Goal: Contribute content

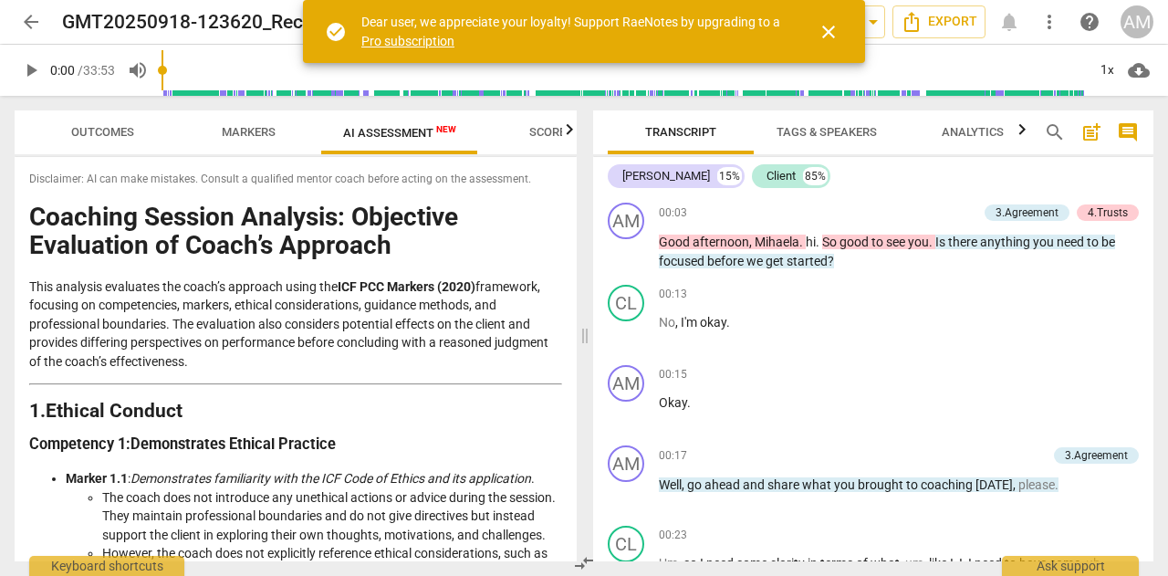
scroll to position [3319, 0]
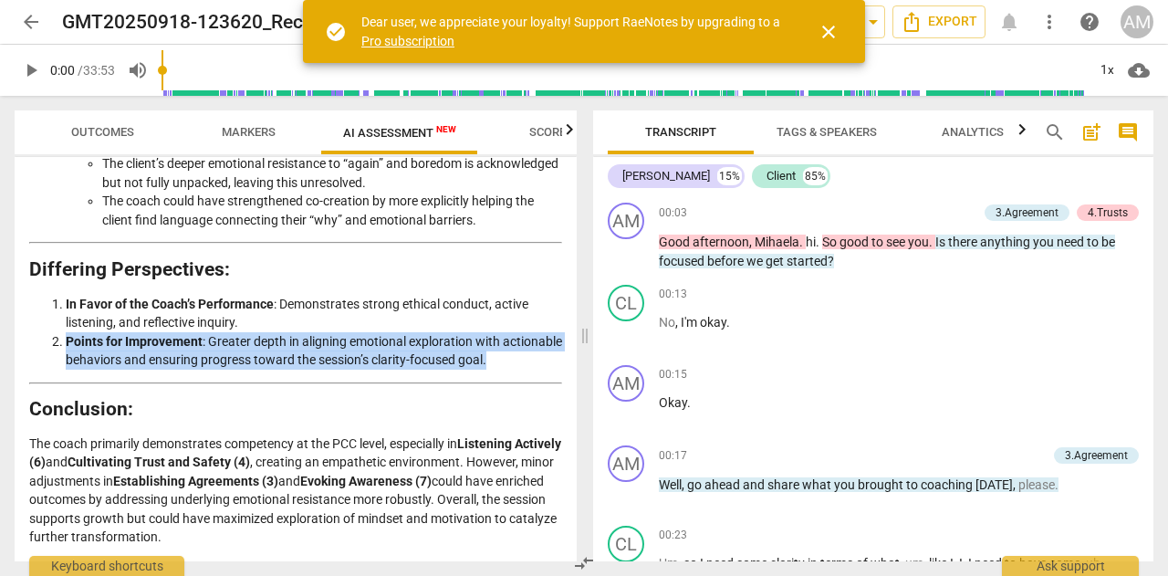
click at [827, 30] on span "close" at bounding box center [829, 32] width 22 height 22
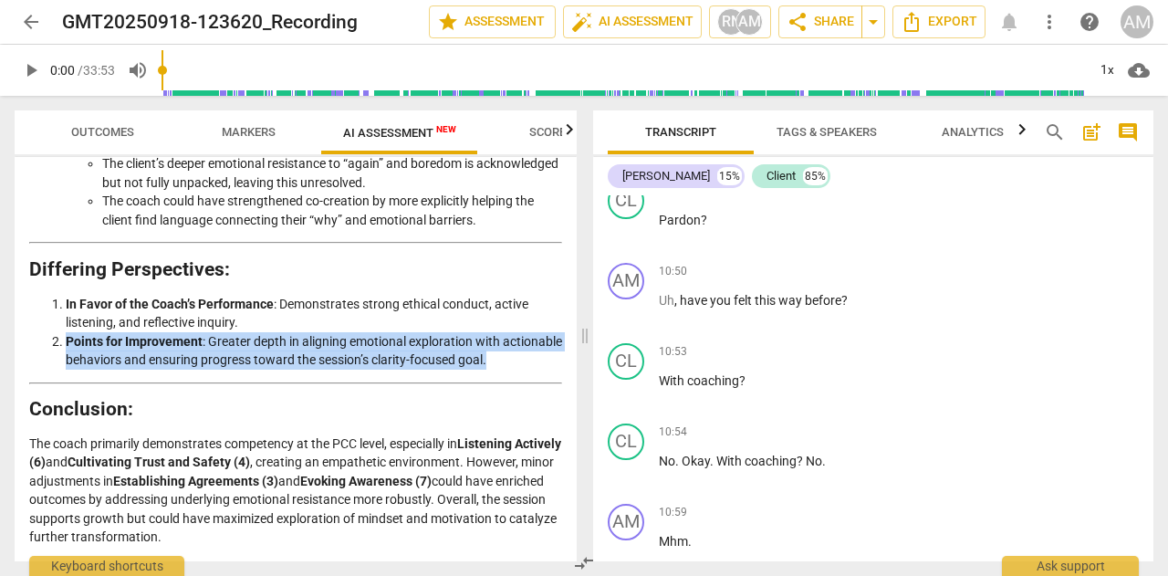
scroll to position [4746, 0]
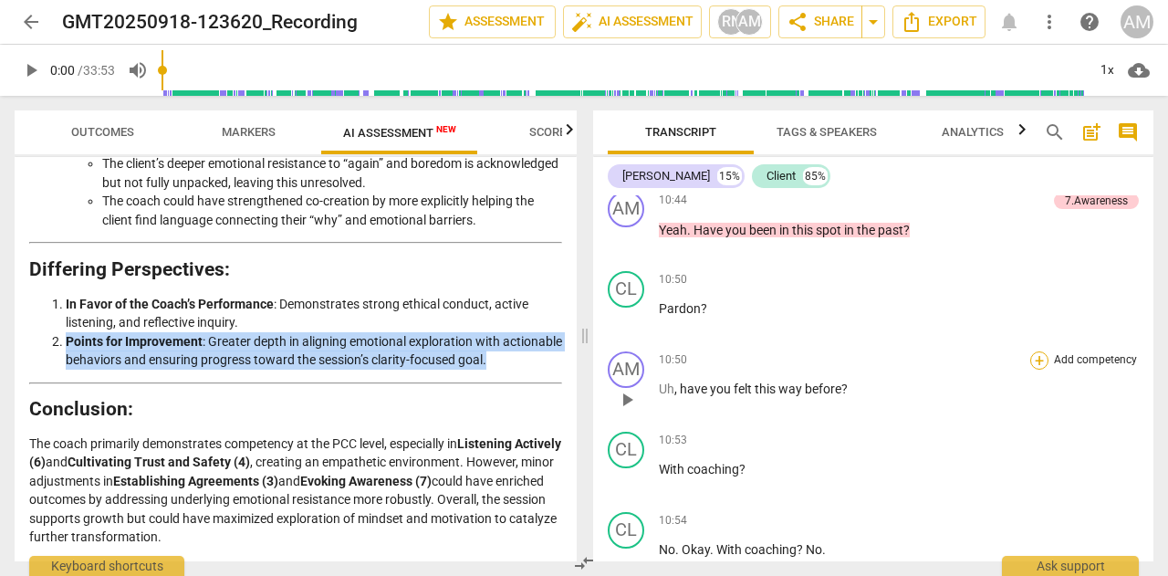
click at [1035, 370] on div "+" at bounding box center [1039, 360] width 18 height 18
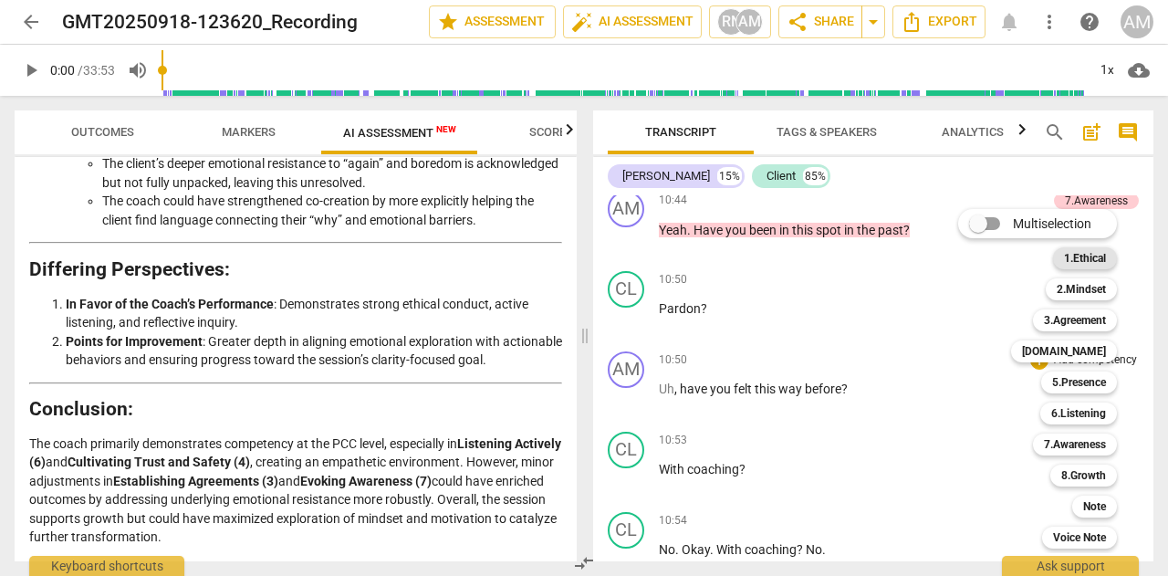
click at [1083, 260] on b "1.Ethical" at bounding box center [1085, 258] width 42 height 22
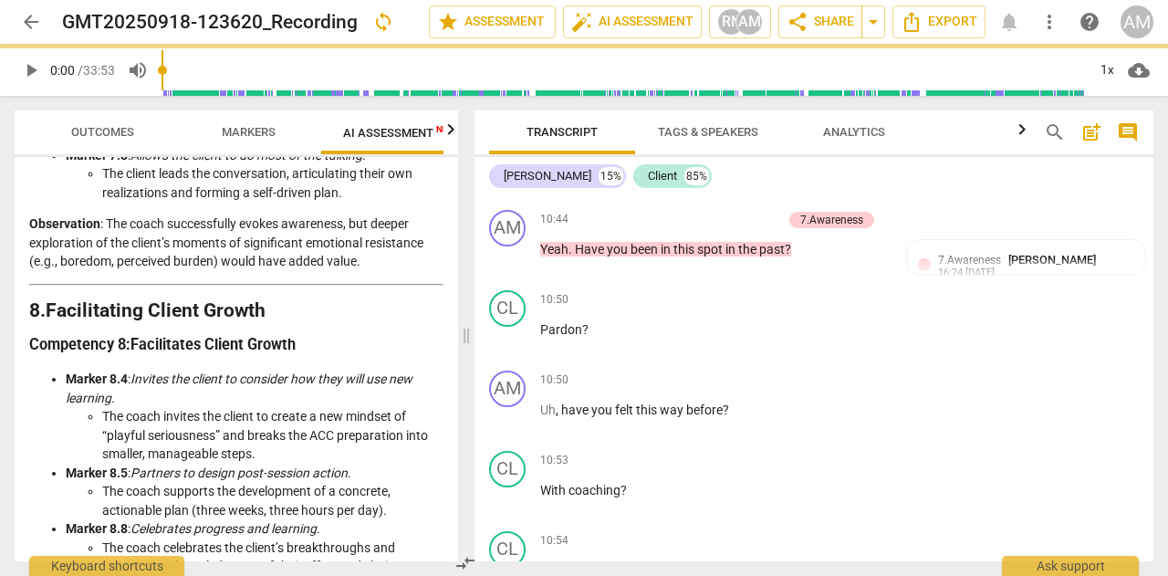
scroll to position [4016, 0]
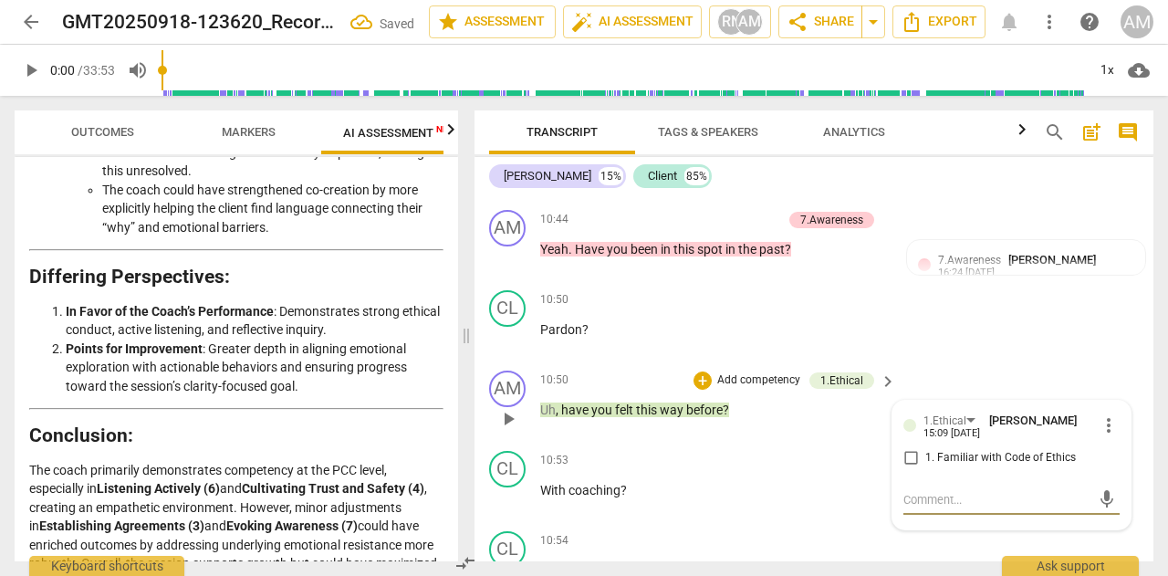
click at [1101, 424] on span "more_vert" at bounding box center [1109, 425] width 22 height 22
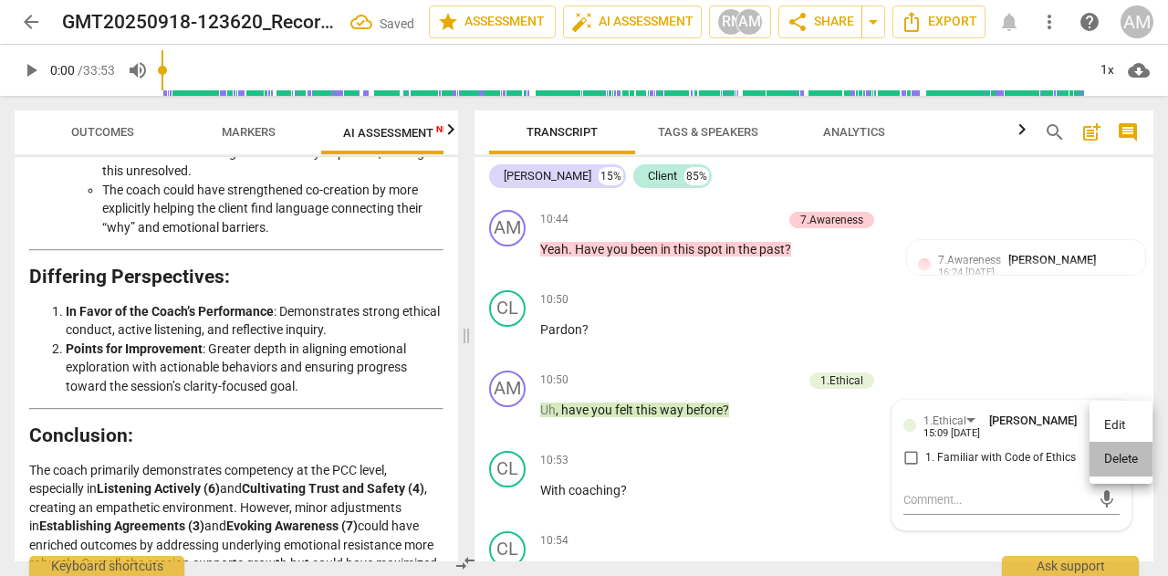
click at [1115, 458] on li "Delete" at bounding box center [1121, 459] width 63 height 35
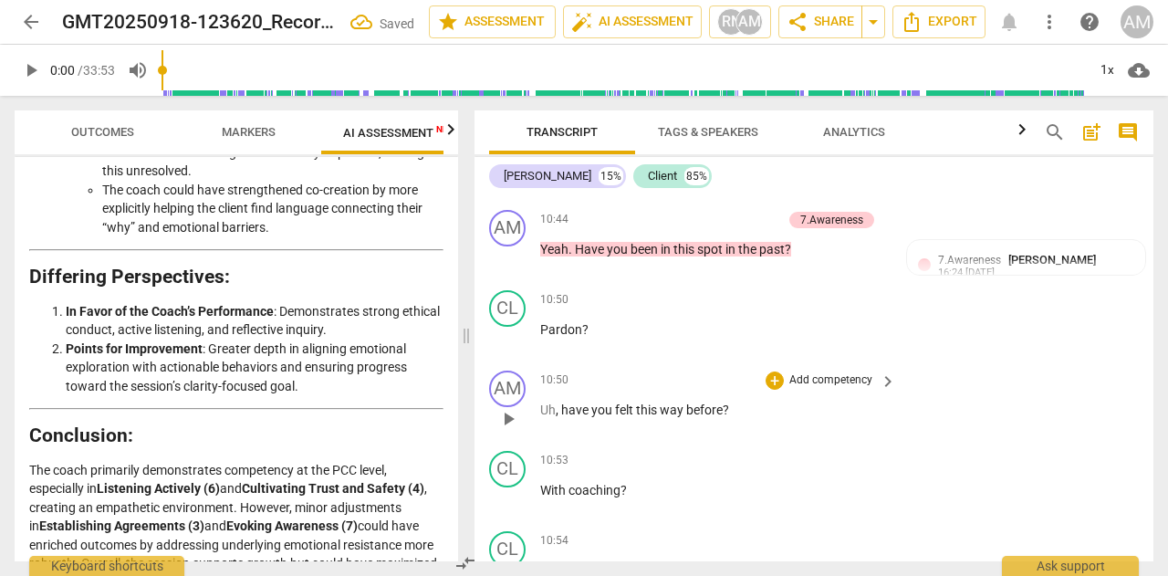
click at [847, 381] on p "Add competency" at bounding box center [831, 380] width 87 height 16
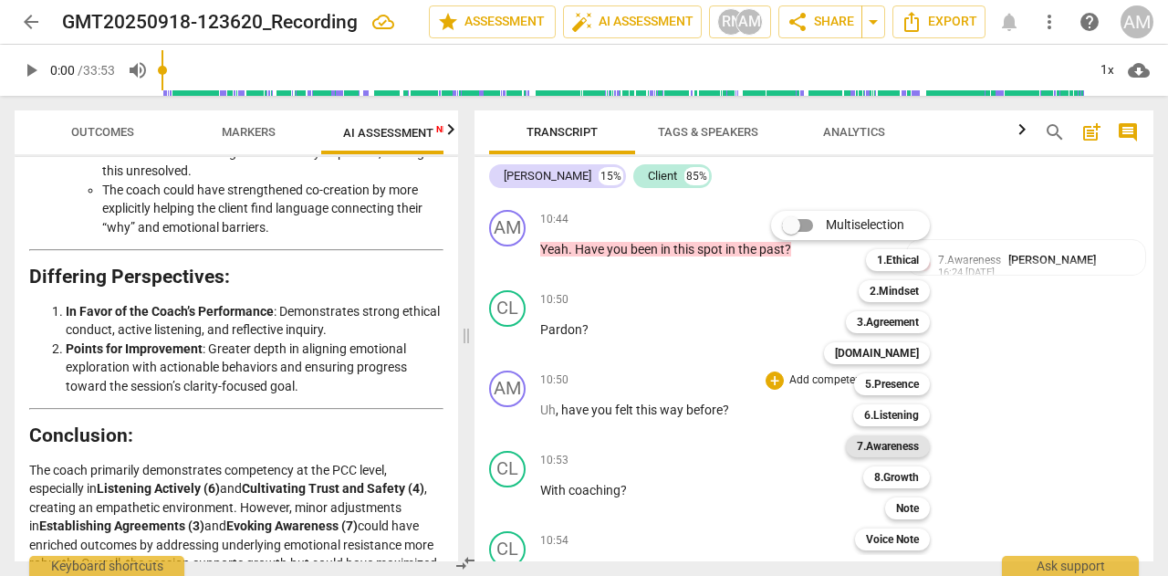
click at [887, 444] on b "7.Awareness" at bounding box center [888, 446] width 62 height 22
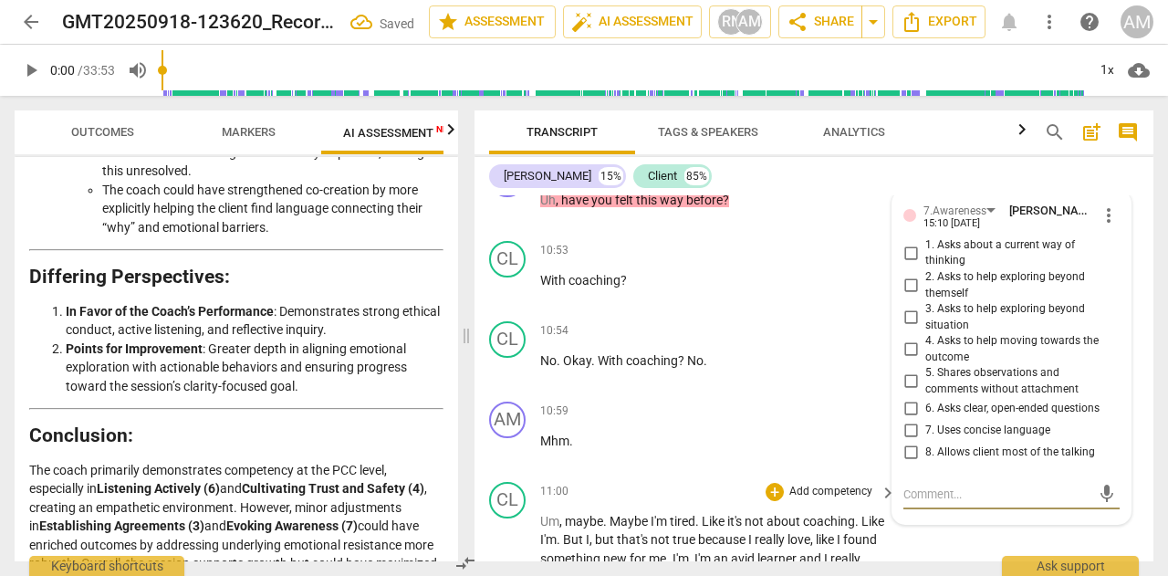
scroll to position [5343, 0]
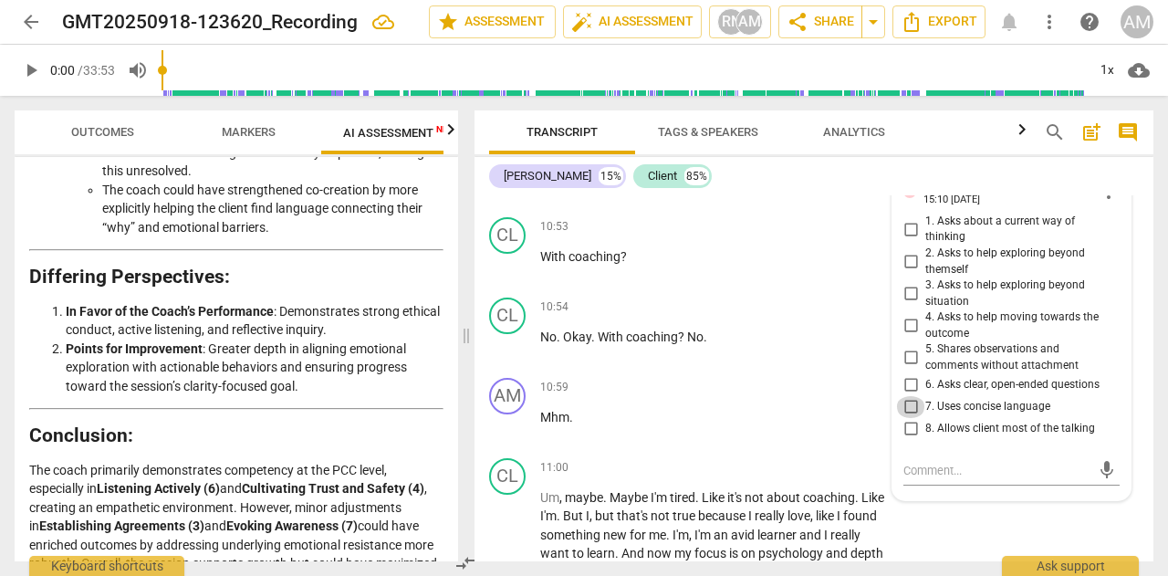
click at [903, 401] on input "7. Uses concise language" at bounding box center [910, 407] width 29 height 22
checkbox input "true"
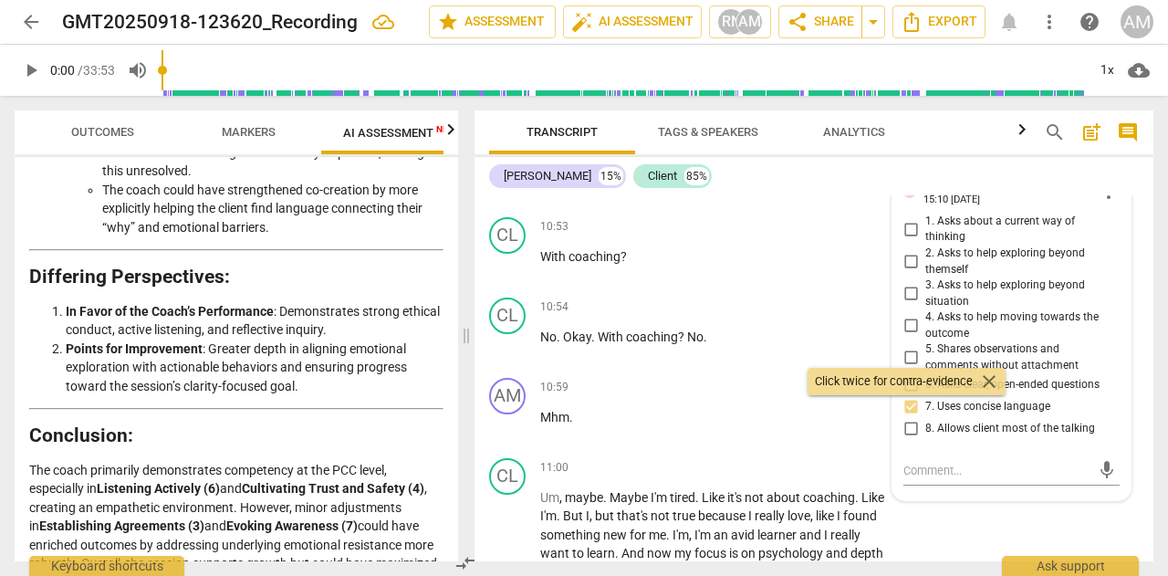
click at [911, 424] on input "8. Allows client most of the talking" at bounding box center [910, 429] width 29 height 22
checkbox input "true"
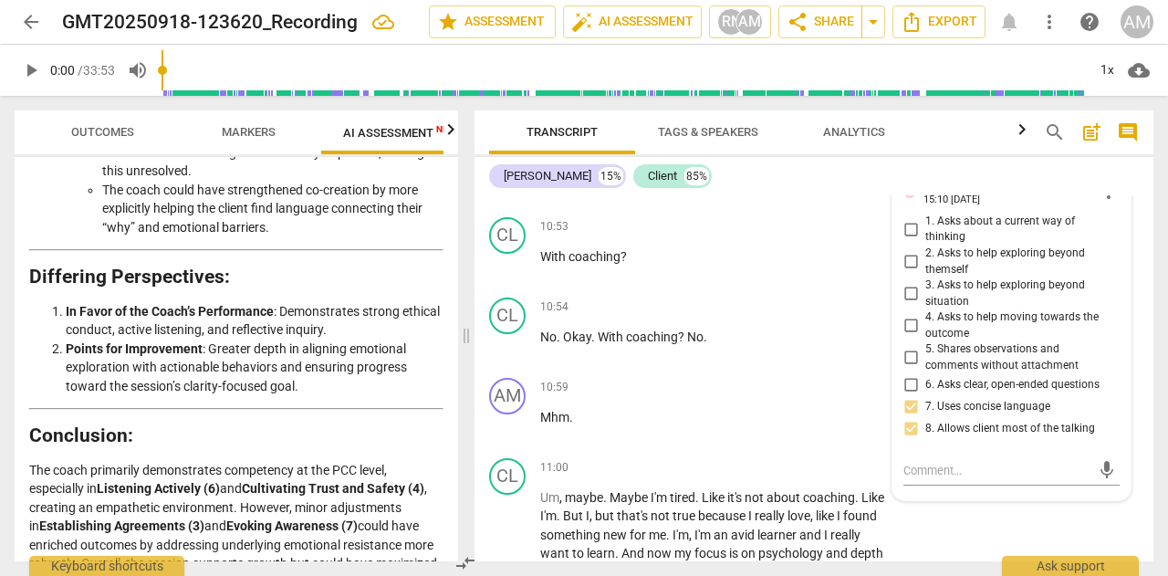
click at [907, 297] on input "3. Asks to help exploring beyond situation" at bounding box center [910, 294] width 29 height 22
checkbox input "true"
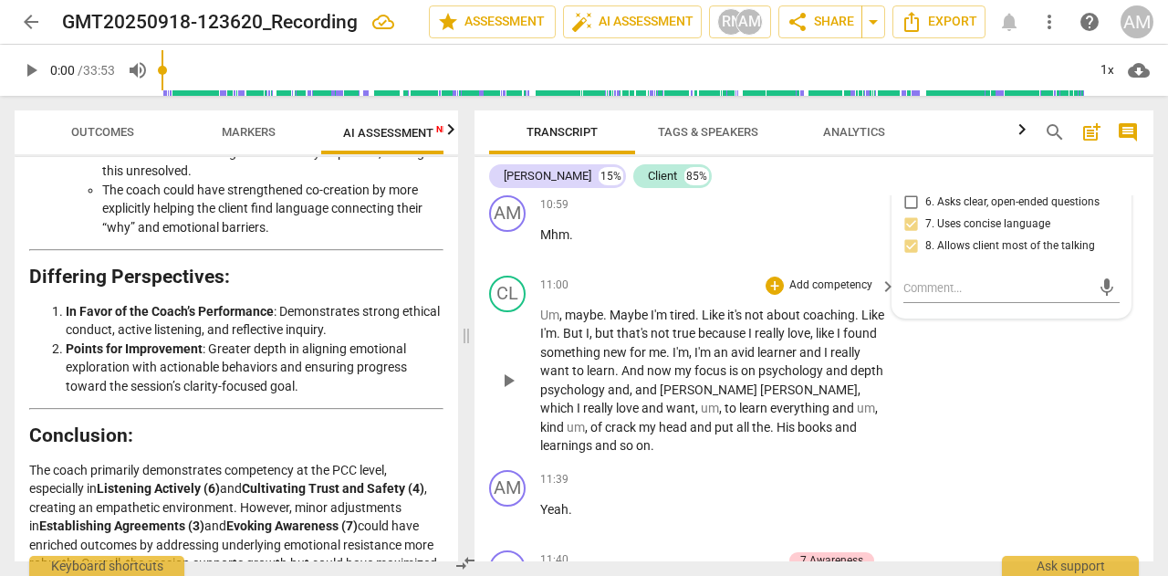
click at [979, 362] on div "CL play_arrow pause 11:00 + Add competency keyboard_arrow_right Um , maybe . Ma…" at bounding box center [814, 365] width 679 height 194
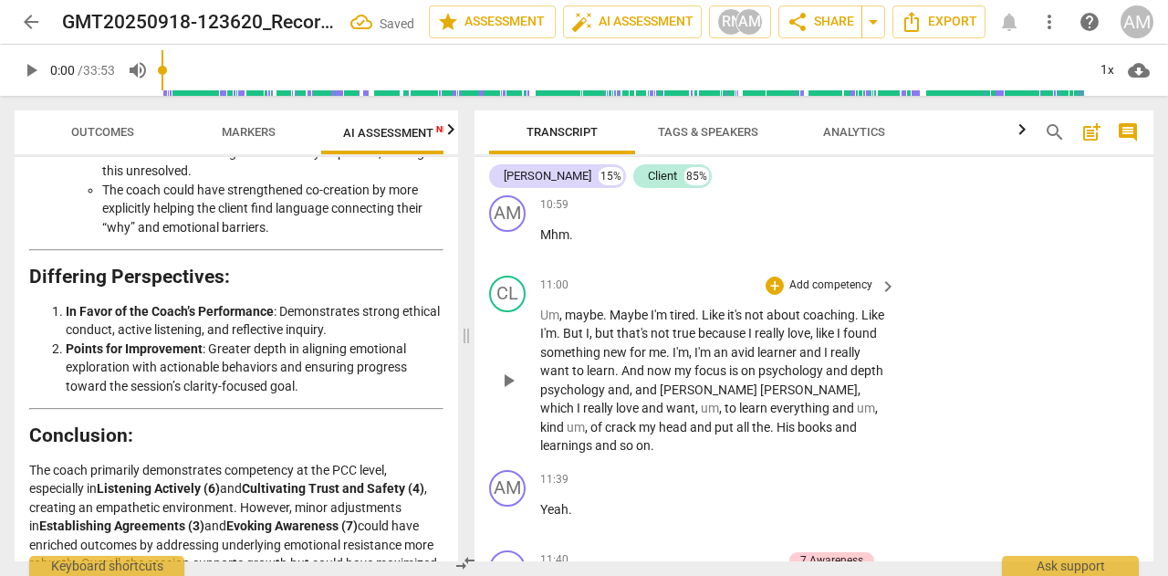
click at [790, 284] on p "Add competency" at bounding box center [831, 285] width 87 height 16
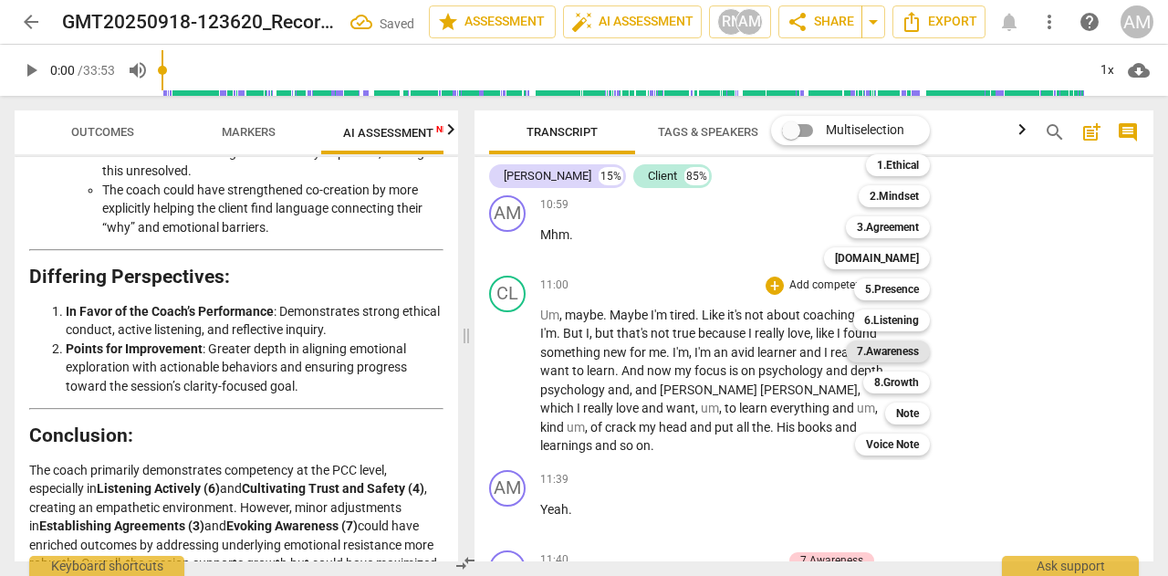
click at [898, 352] on b "7.Awareness" at bounding box center [888, 351] width 62 height 22
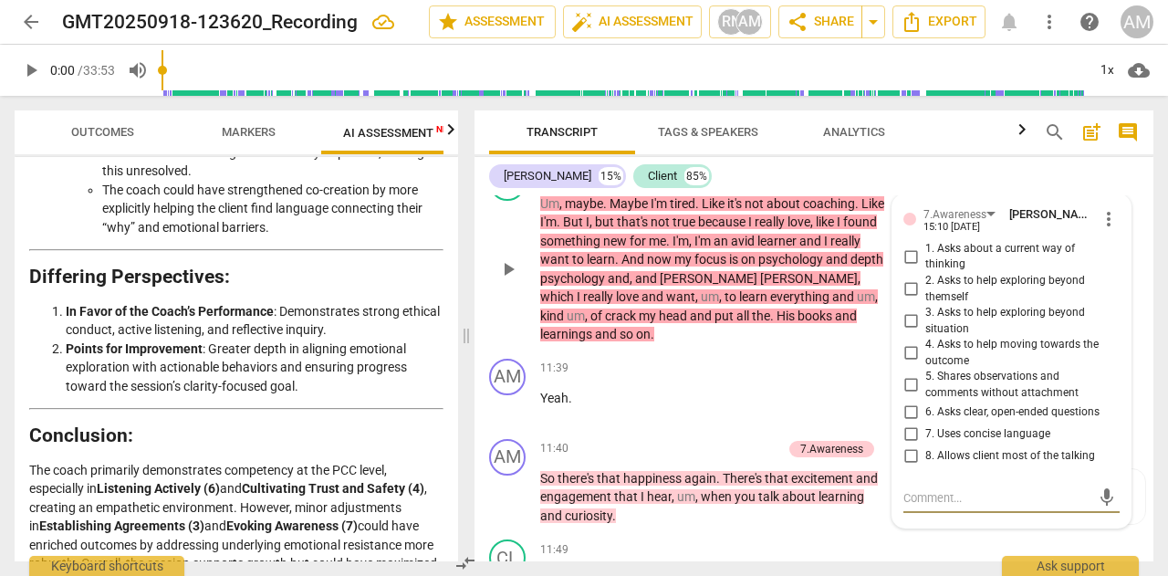
scroll to position [5664, 0]
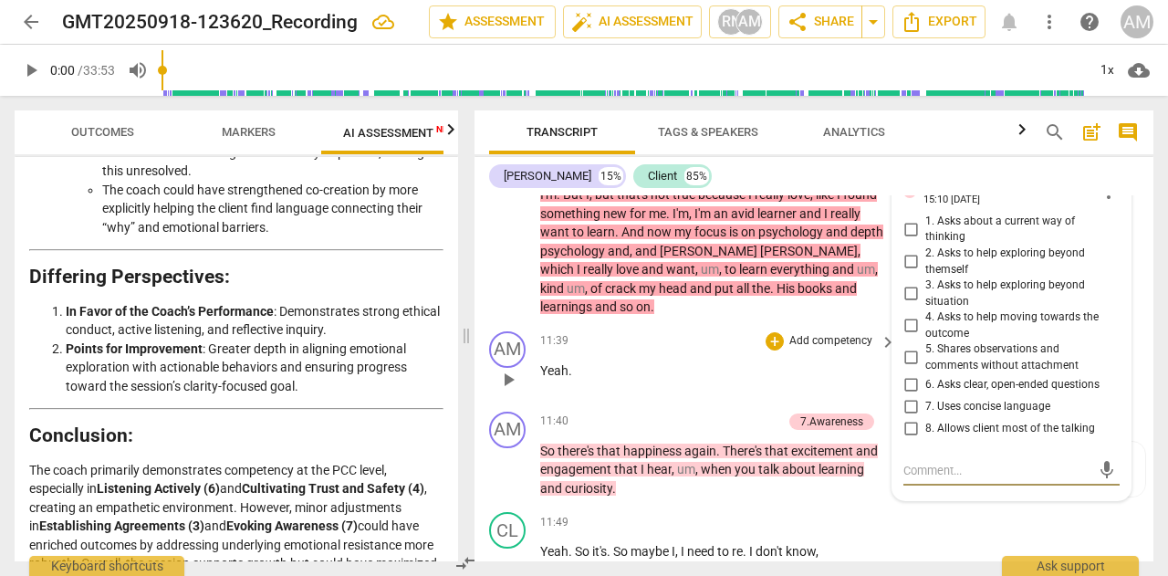
click at [798, 374] on p "Yeah ." at bounding box center [713, 370] width 347 height 19
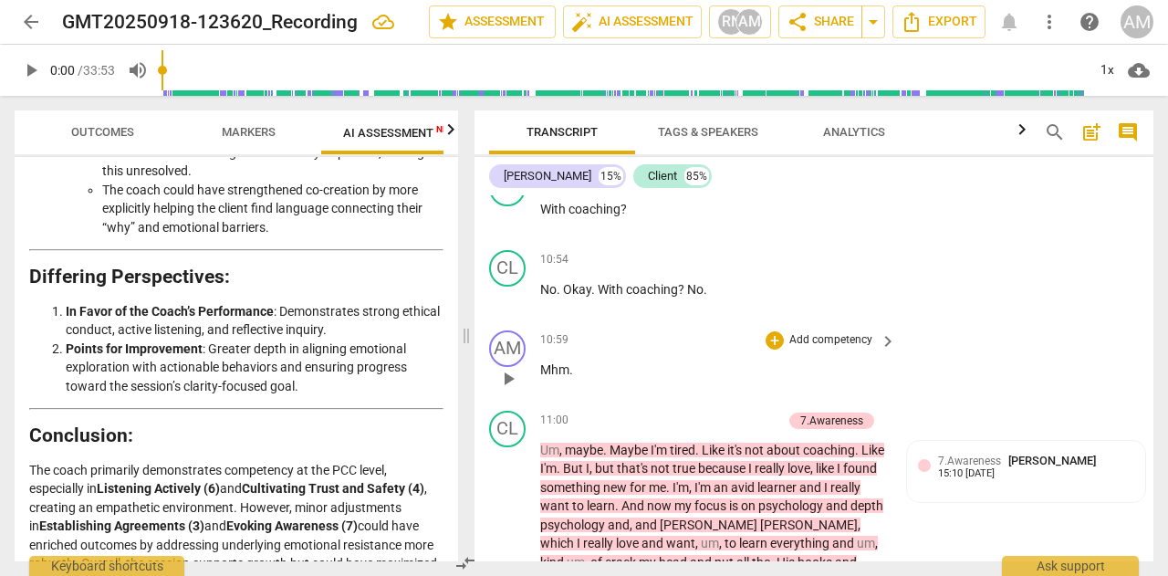
scroll to position [5482, 0]
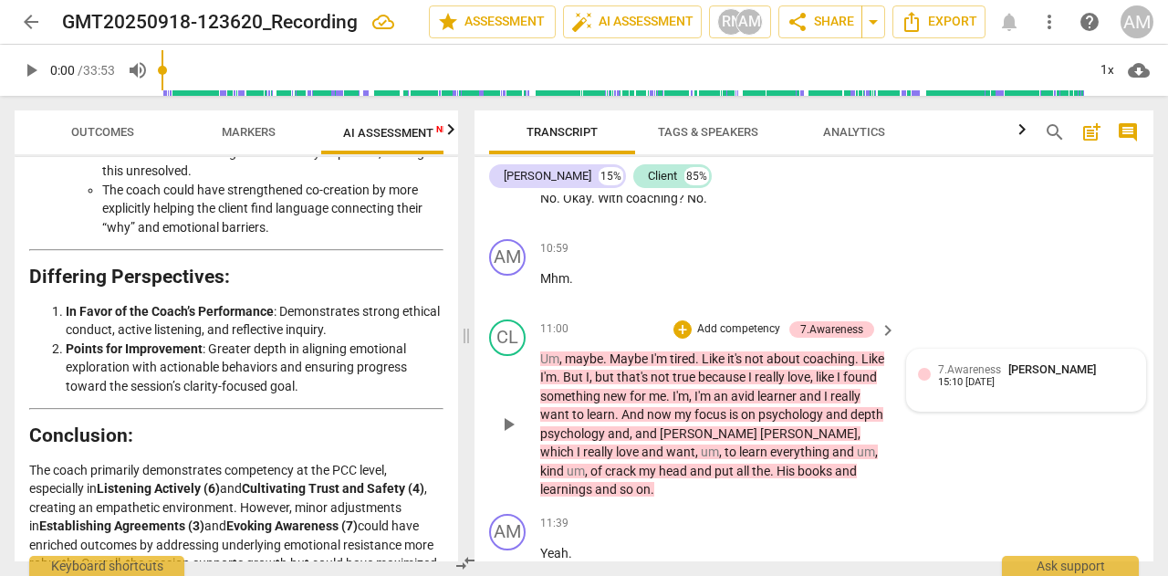
click at [1019, 367] on span "[PERSON_NAME]" at bounding box center [1053, 369] width 88 height 14
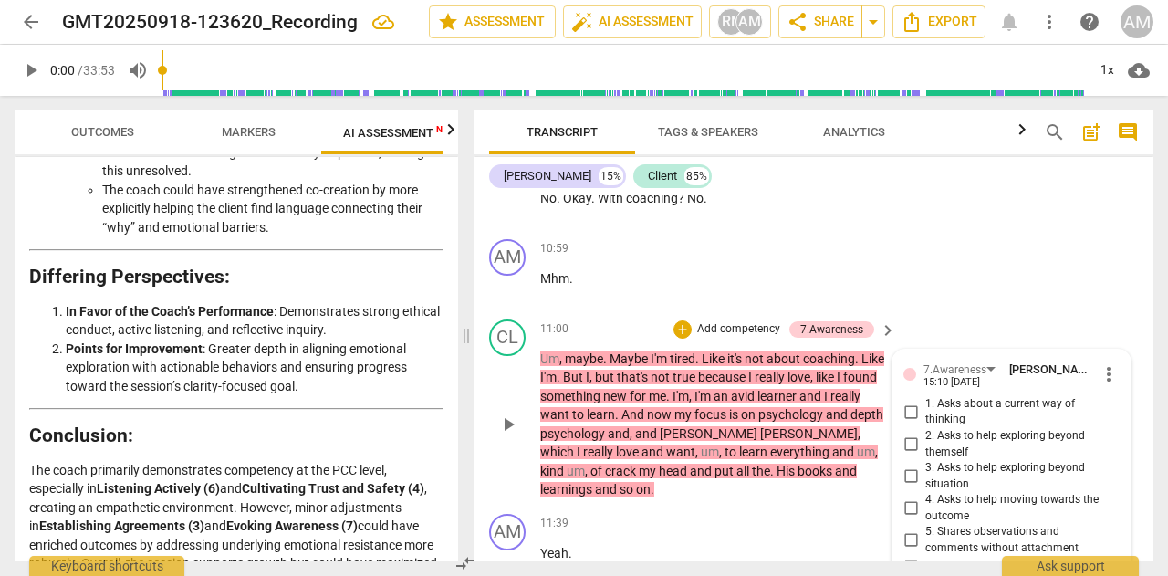
scroll to position [5756, 0]
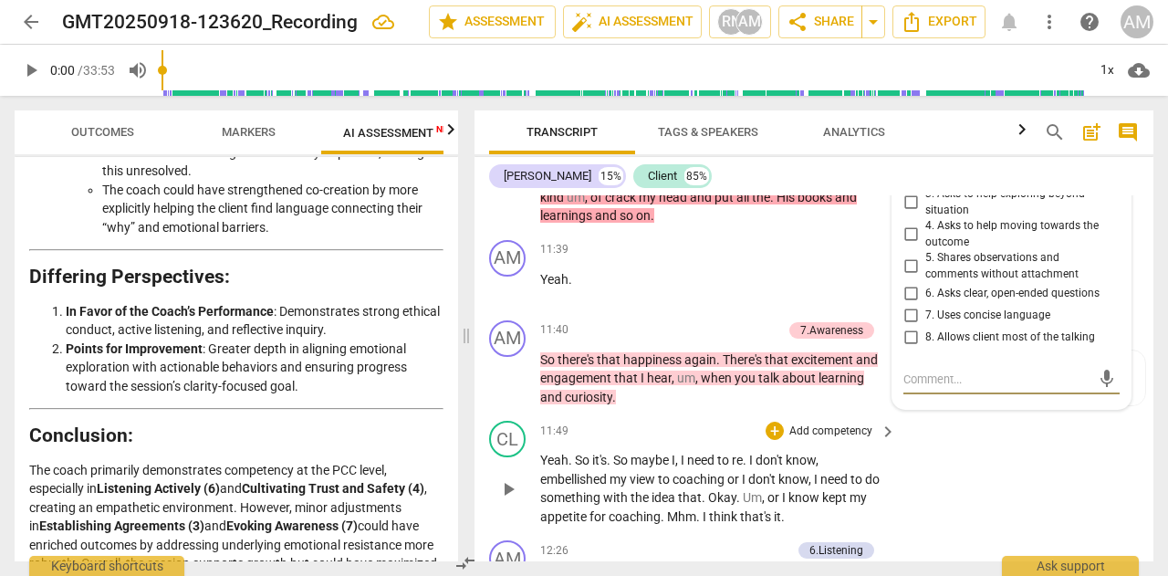
click at [1017, 432] on div "CL play_arrow pause 11:49 + Add competency keyboard_arrow_right Yeah . So it's …" at bounding box center [814, 473] width 679 height 120
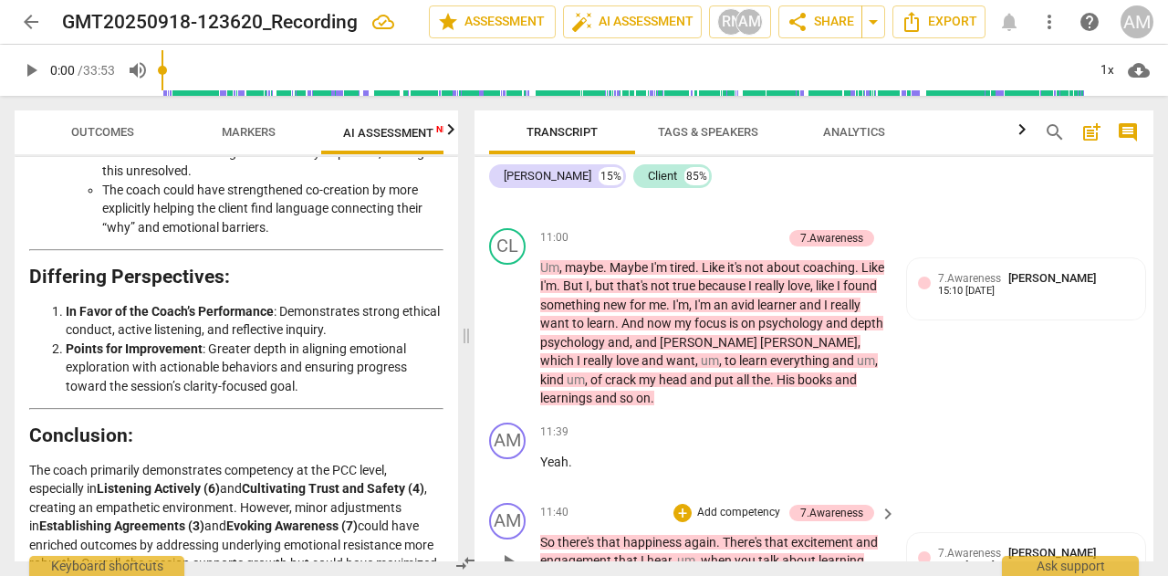
scroll to position [5482, 0]
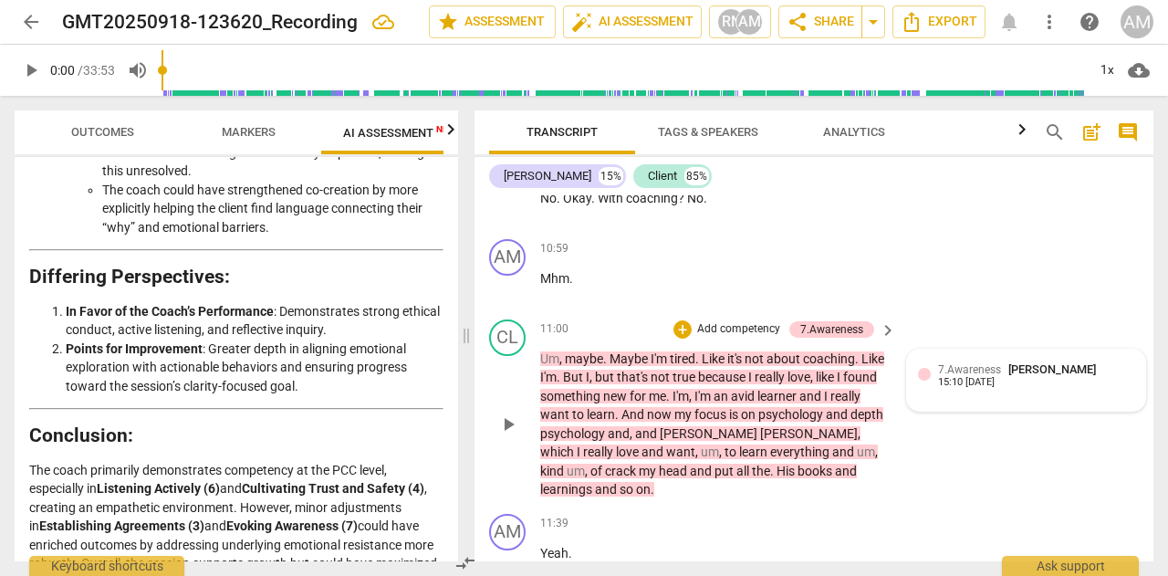
click at [1031, 377] on div "7.Awareness [PERSON_NAME] 15:10 [DATE]" at bounding box center [1036, 375] width 196 height 28
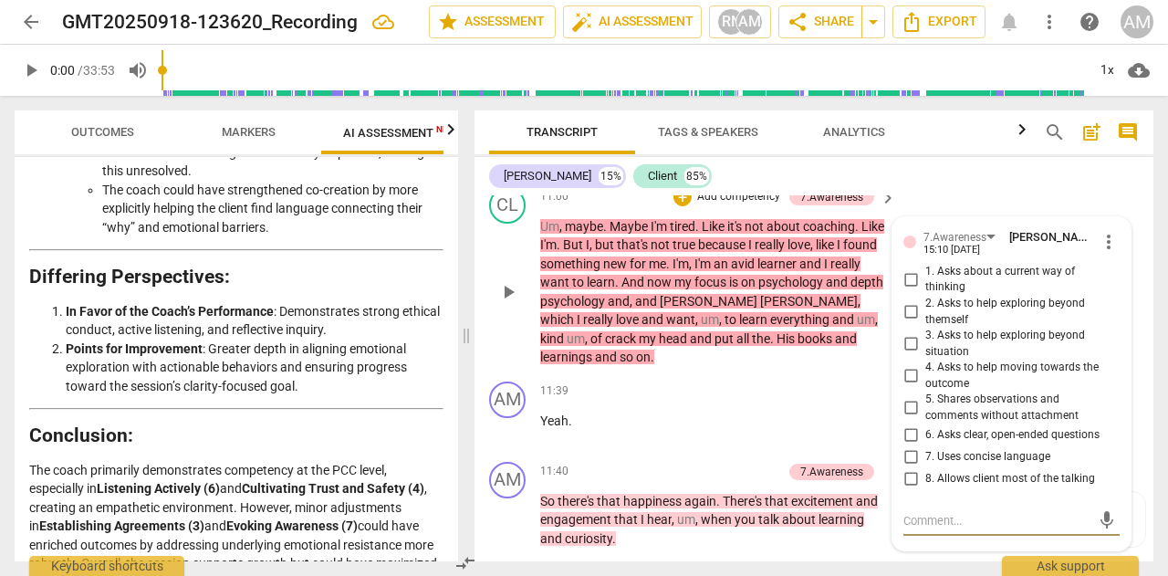
scroll to position [5573, 0]
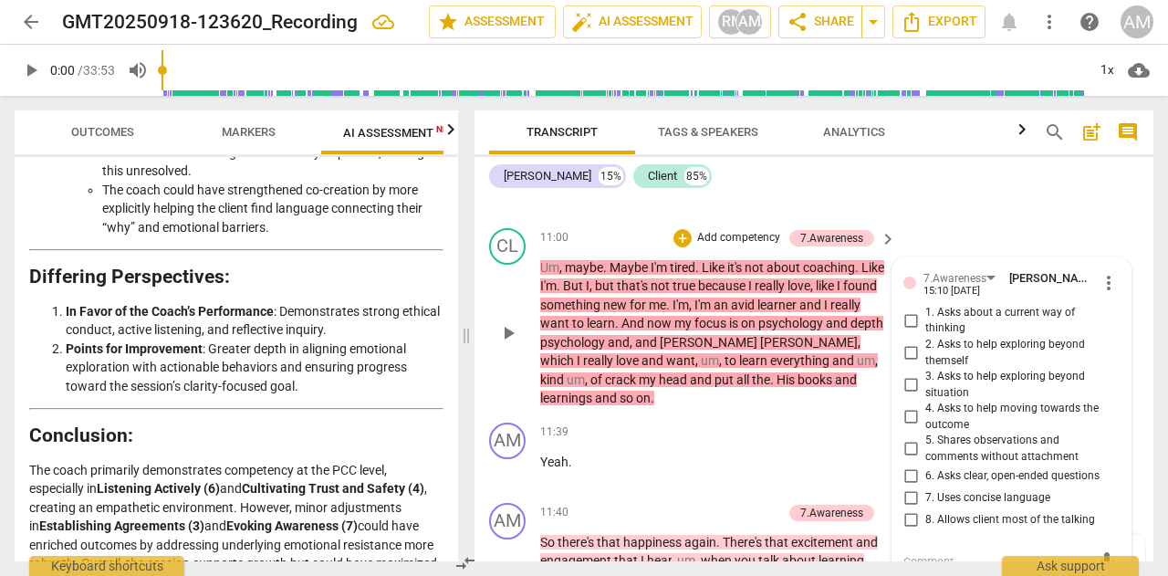
click at [1098, 282] on span "more_vert" at bounding box center [1109, 283] width 22 height 22
click at [1104, 309] on li "Delete" at bounding box center [1121, 316] width 63 height 35
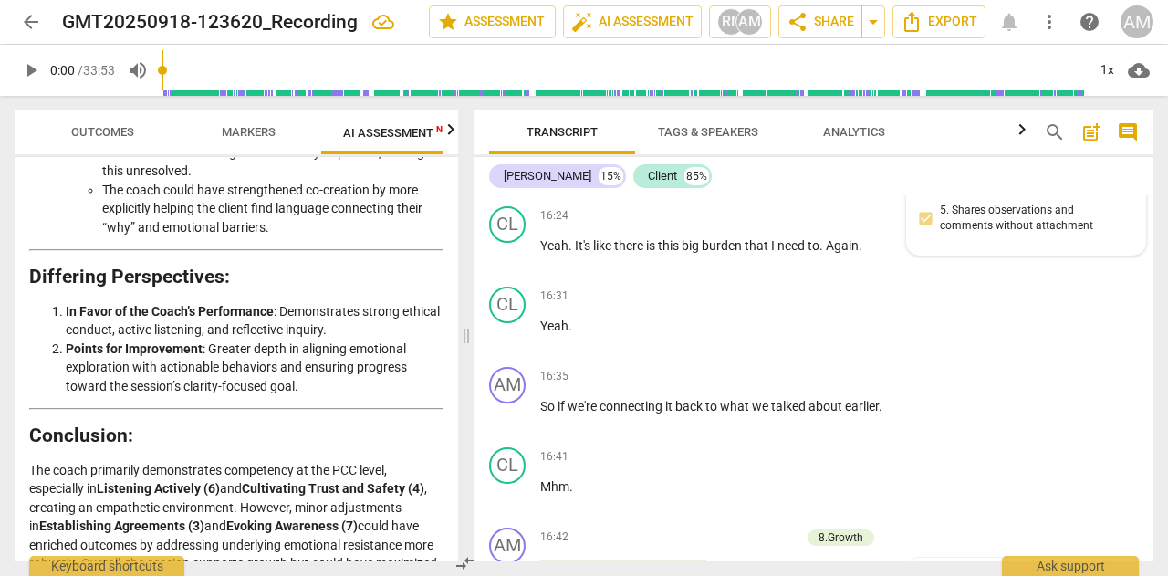
scroll to position [7855, 0]
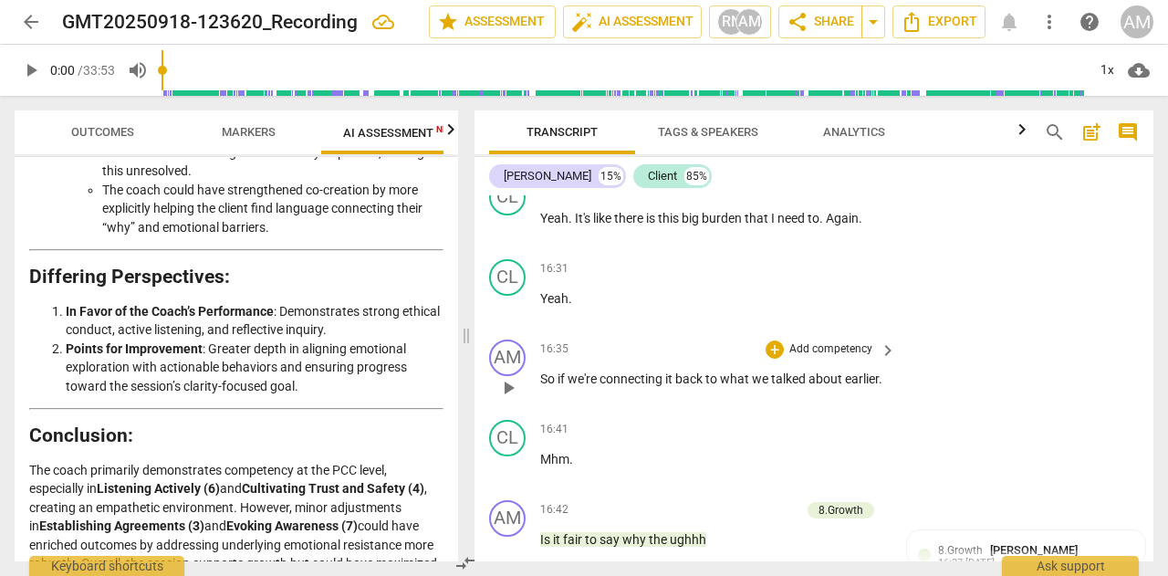
click at [884, 361] on span "keyboard_arrow_right" at bounding box center [888, 351] width 22 height 22
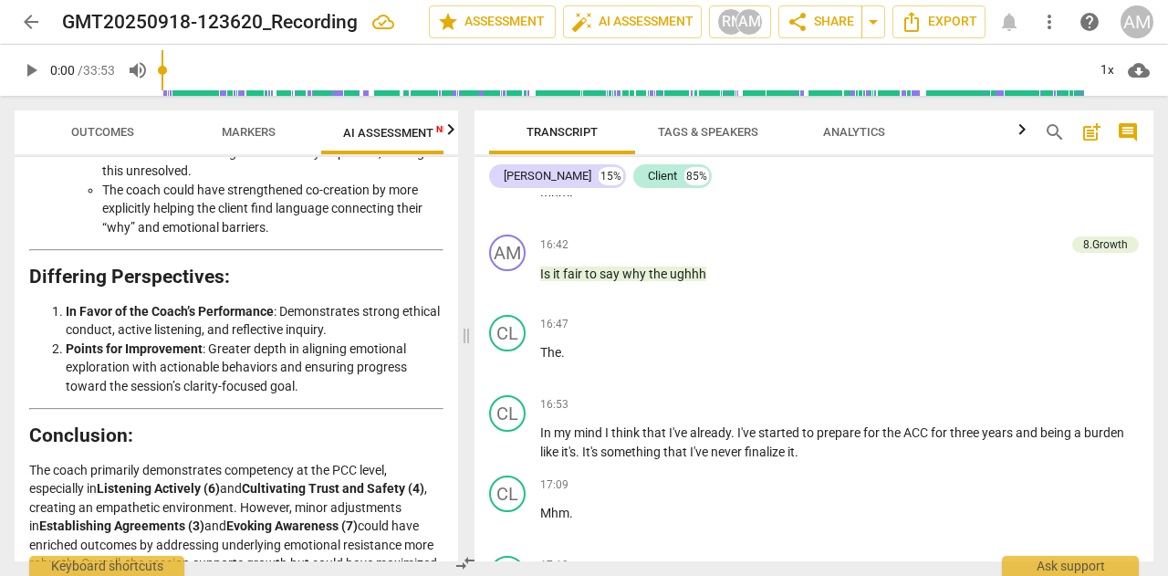
scroll to position [3319, 0]
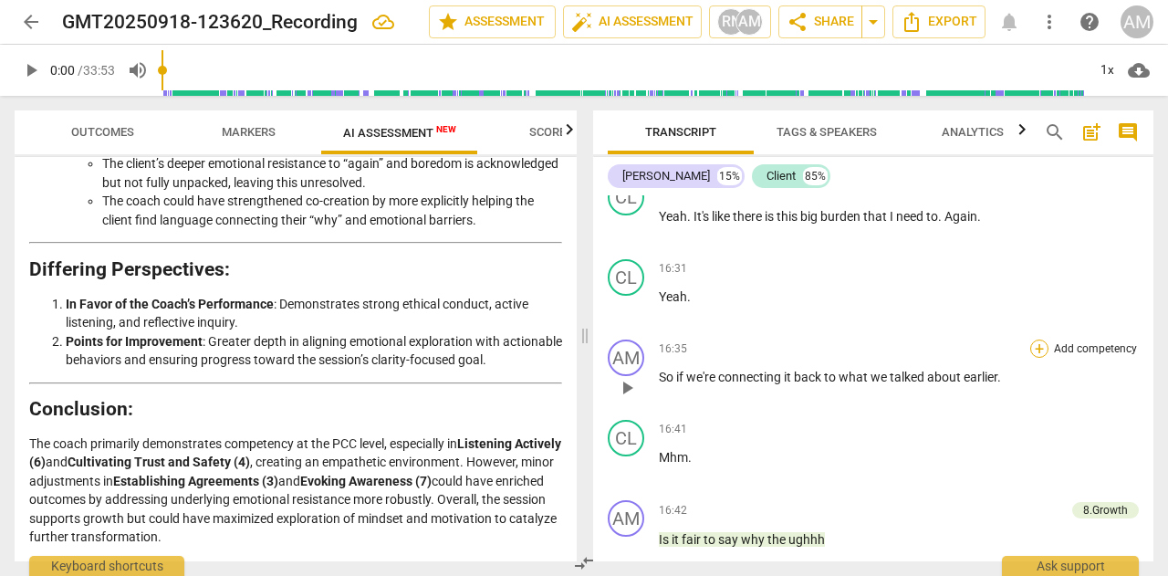
click at [1033, 358] on div "+" at bounding box center [1039, 349] width 18 height 18
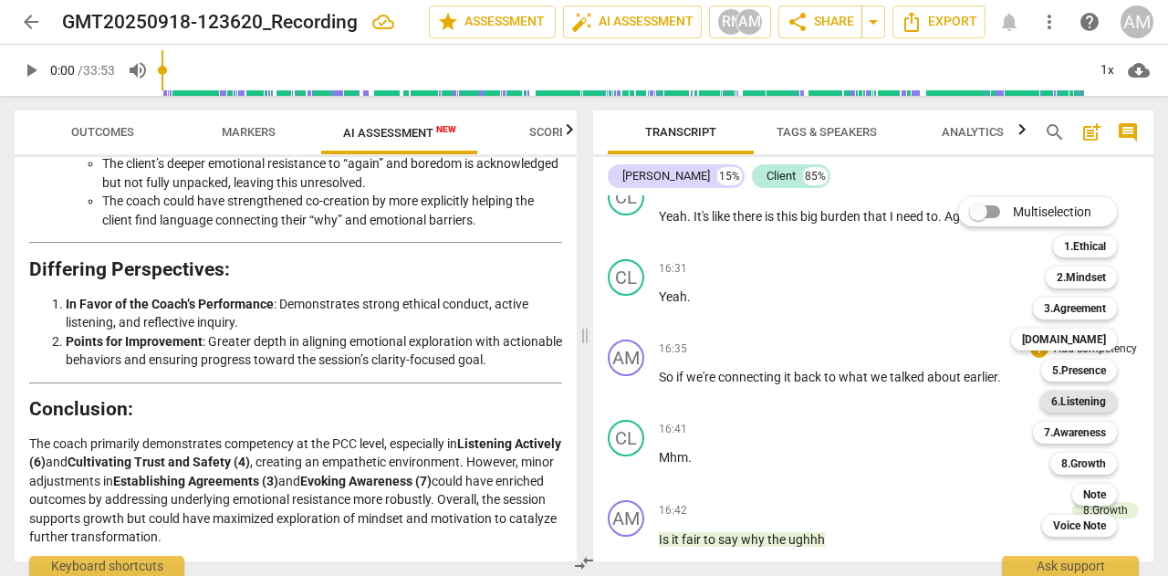
click at [1060, 403] on b "6.Listening" at bounding box center [1078, 402] width 55 height 22
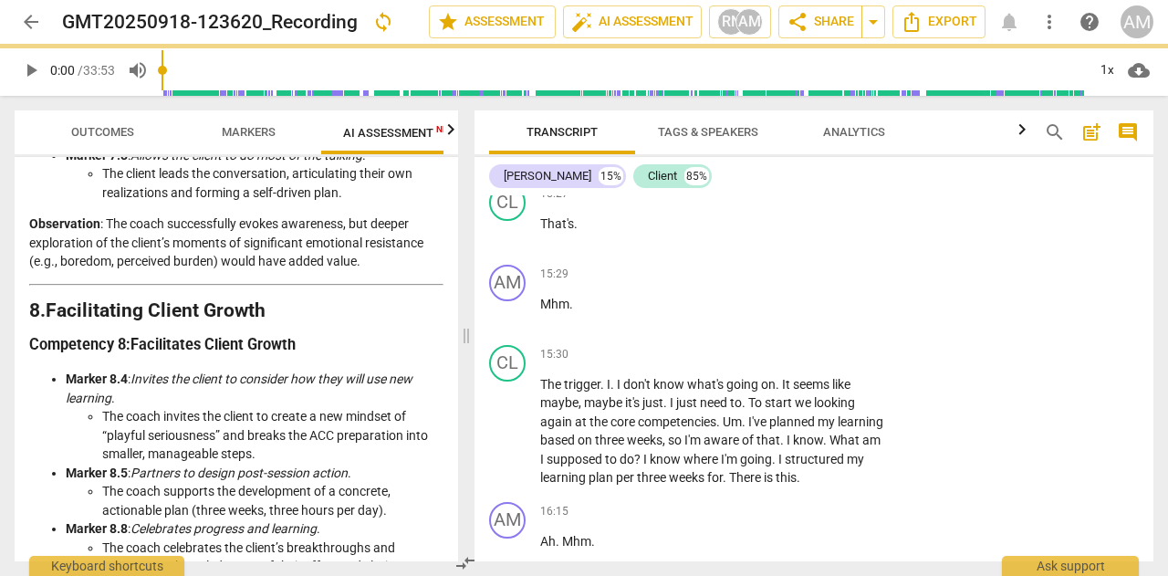
scroll to position [4016, 0]
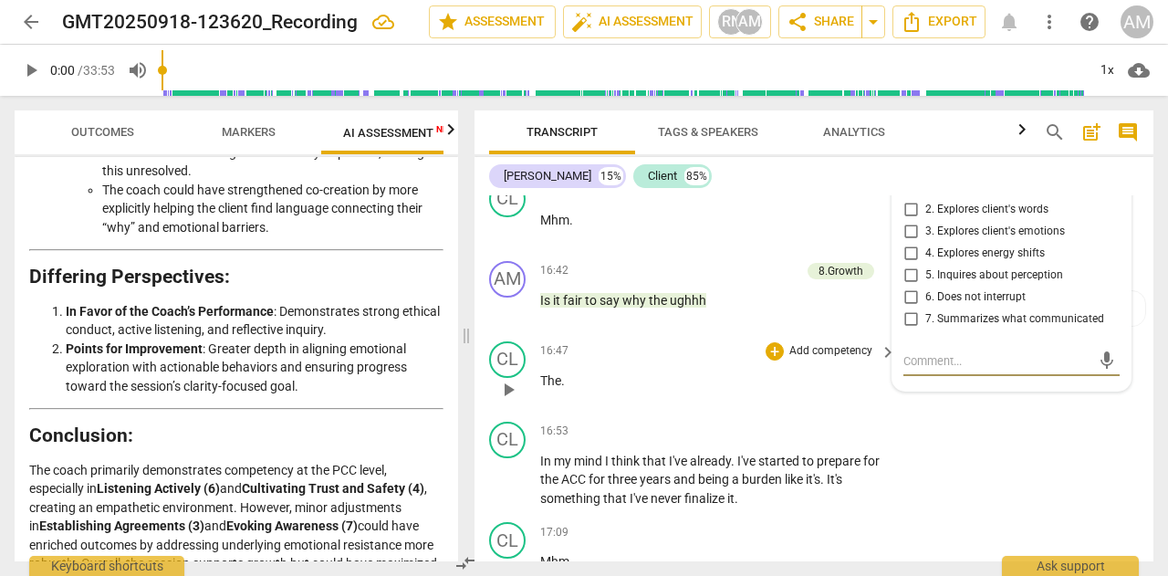
click at [835, 407] on div "16:47 + Add competency keyboard_arrow_right The ." at bounding box center [719, 374] width 358 height 66
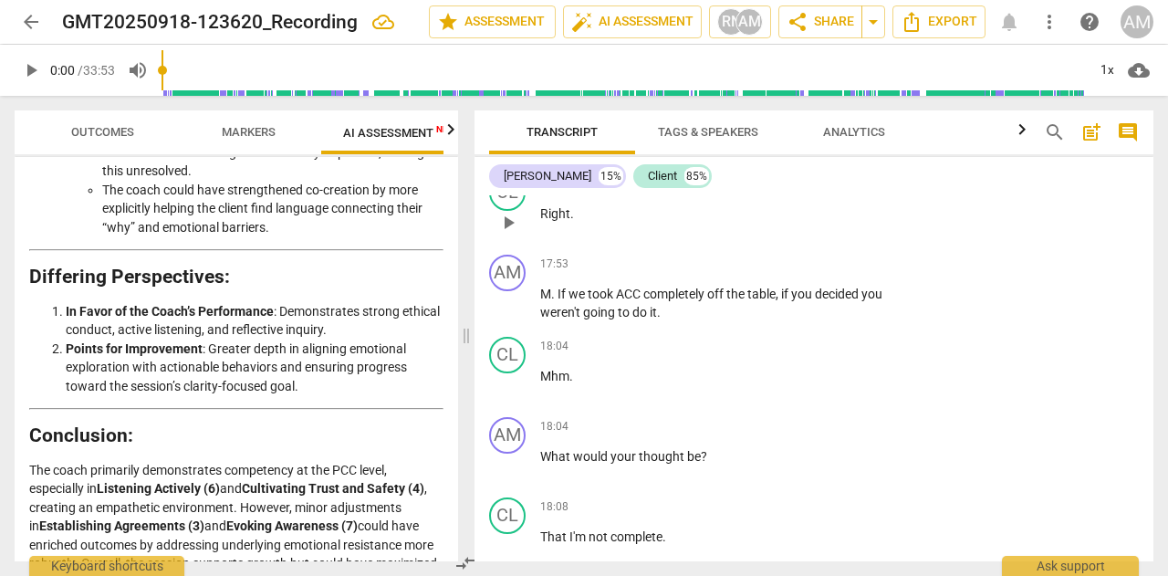
scroll to position [8733, 0]
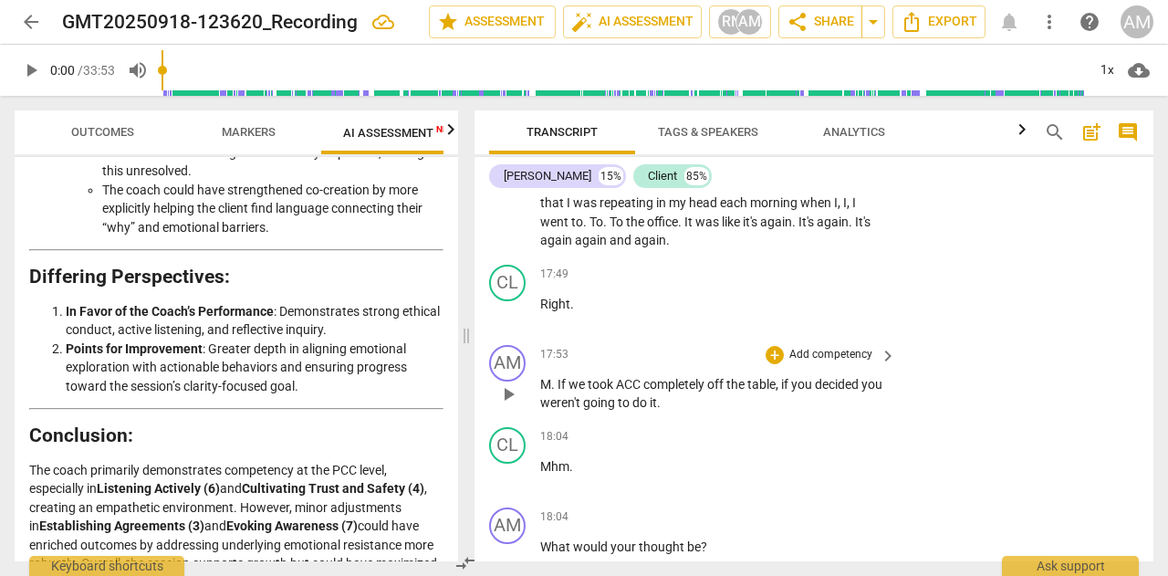
click at [861, 363] on p "Add competency" at bounding box center [831, 355] width 87 height 16
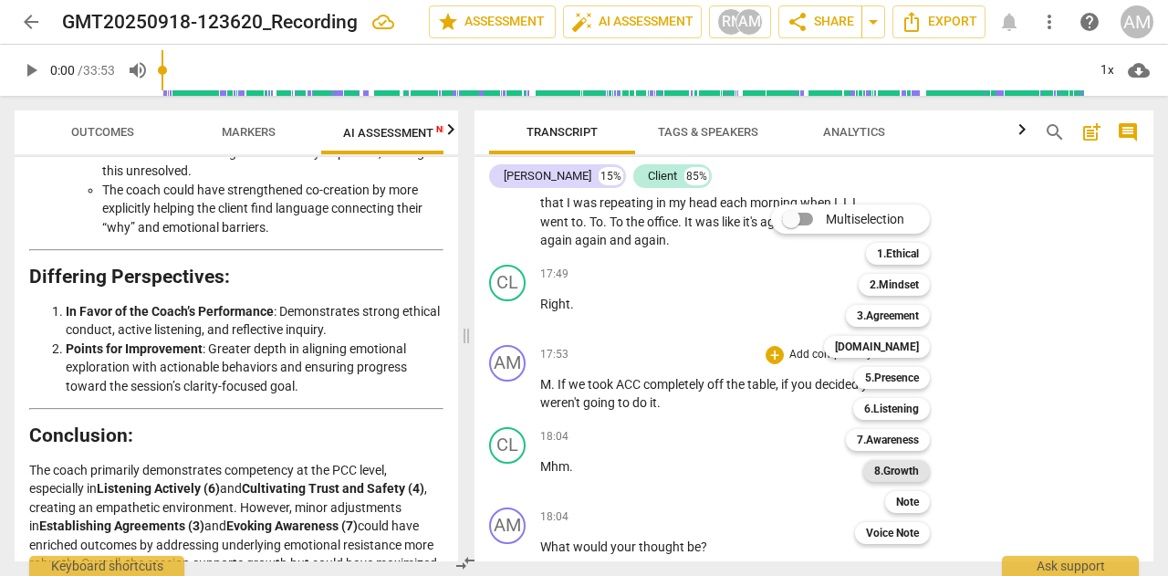
click at [894, 468] on b "8.Growth" at bounding box center [896, 471] width 45 height 22
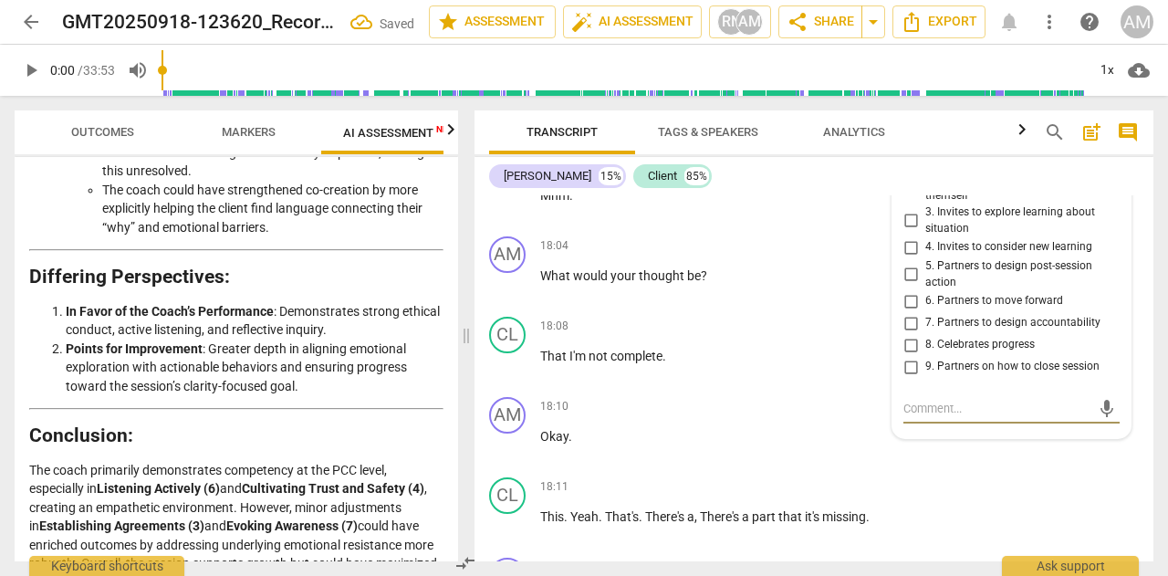
scroll to position [8963, 0]
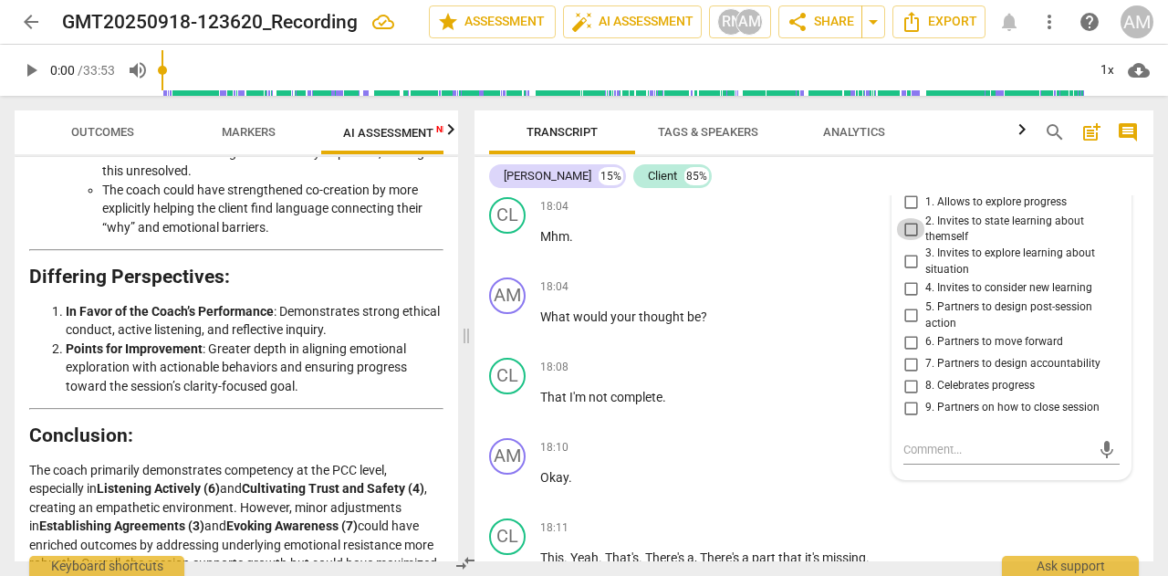
click at [907, 240] on input "2. Invites to state learning about themself" at bounding box center [910, 229] width 29 height 22
checkbox input "true"
click at [905, 273] on input "3. Invites to explore learning about situation" at bounding box center [910, 262] width 29 height 22
checkbox input "true"
click at [911, 299] on input "4. Invites to consider new learning" at bounding box center [910, 288] width 29 height 22
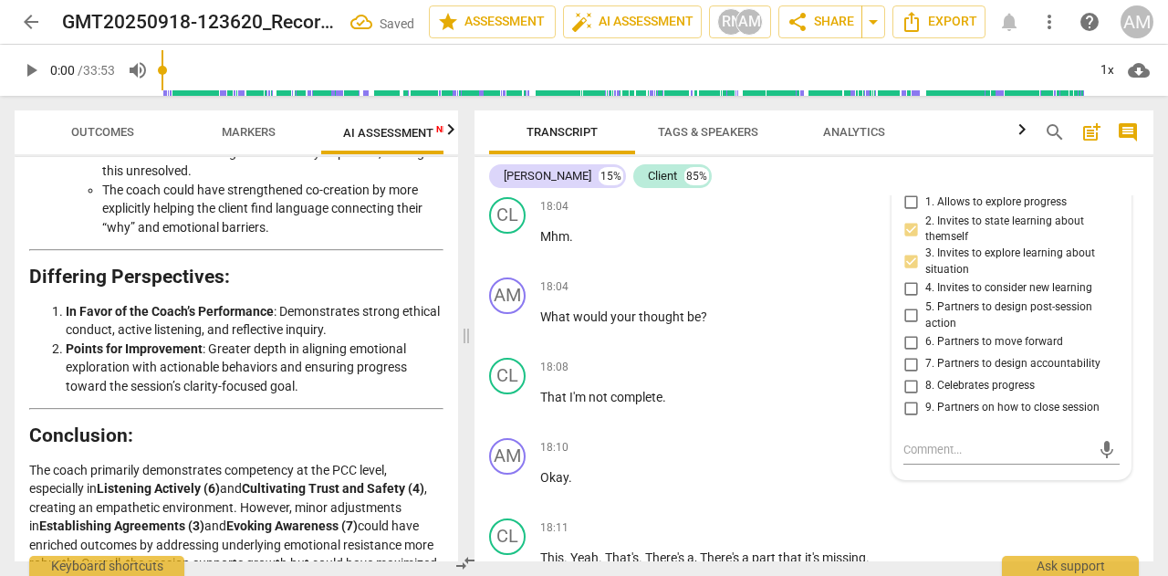
checkbox input "true"
click at [845, 350] on div "AM play_arrow pause 18:04 + Add competency keyboard_arrow_right What would your…" at bounding box center [814, 310] width 679 height 80
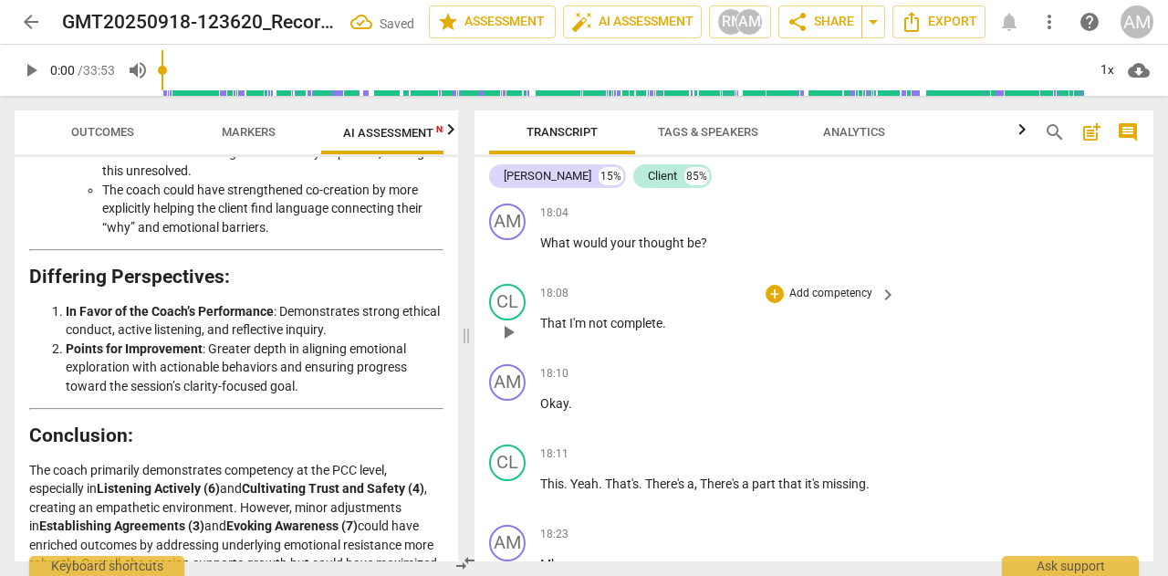
scroll to position [8872, 0]
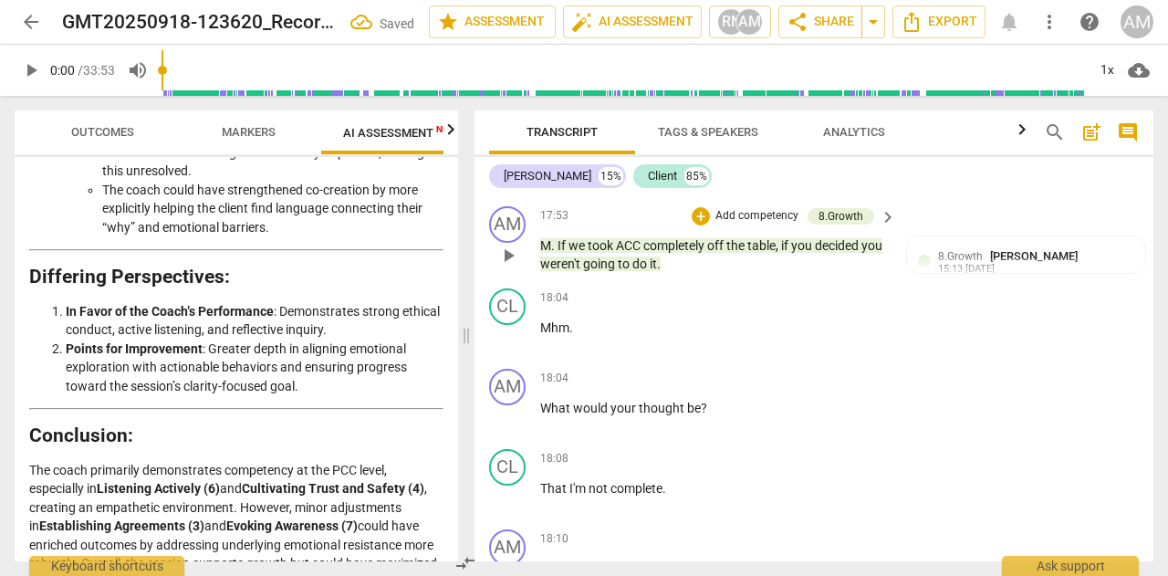
click at [768, 225] on p "Add competency" at bounding box center [757, 216] width 87 height 16
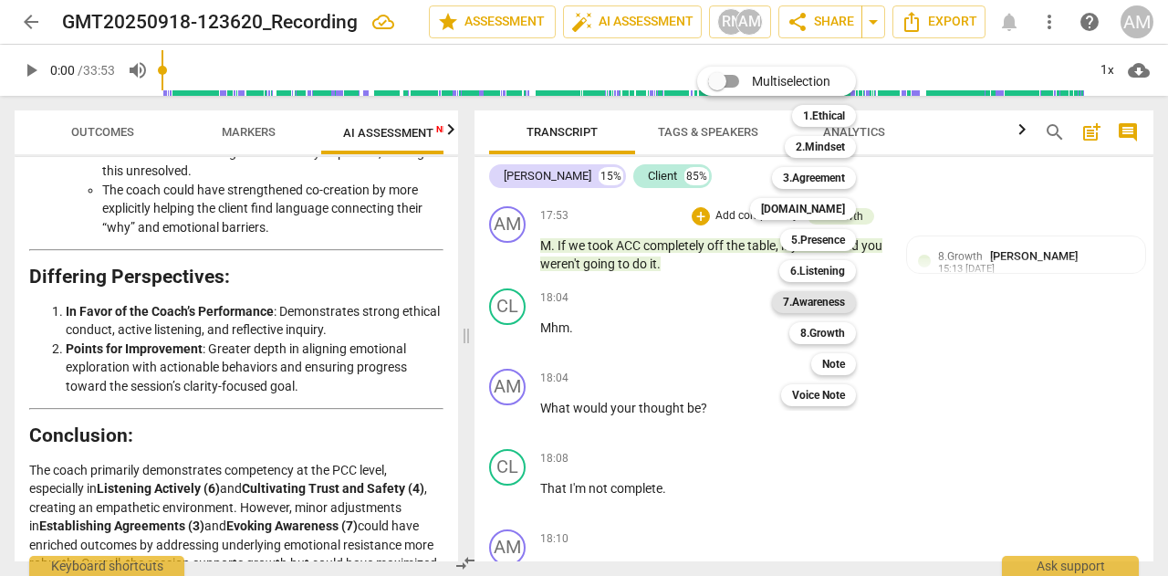
click at [820, 300] on b "7.Awareness" at bounding box center [814, 302] width 62 height 22
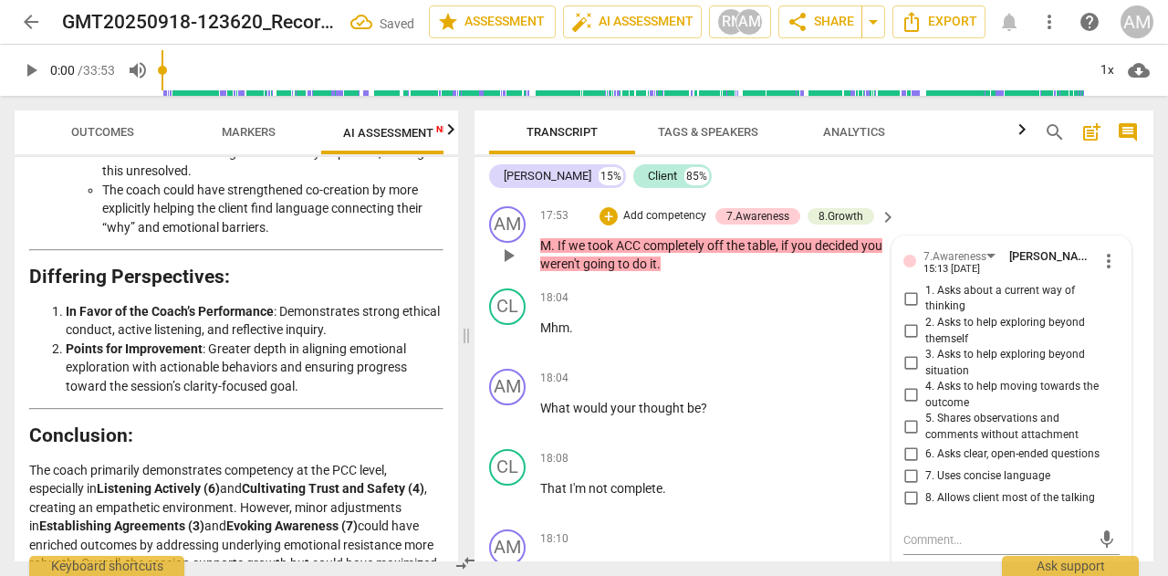
scroll to position [8877, 0]
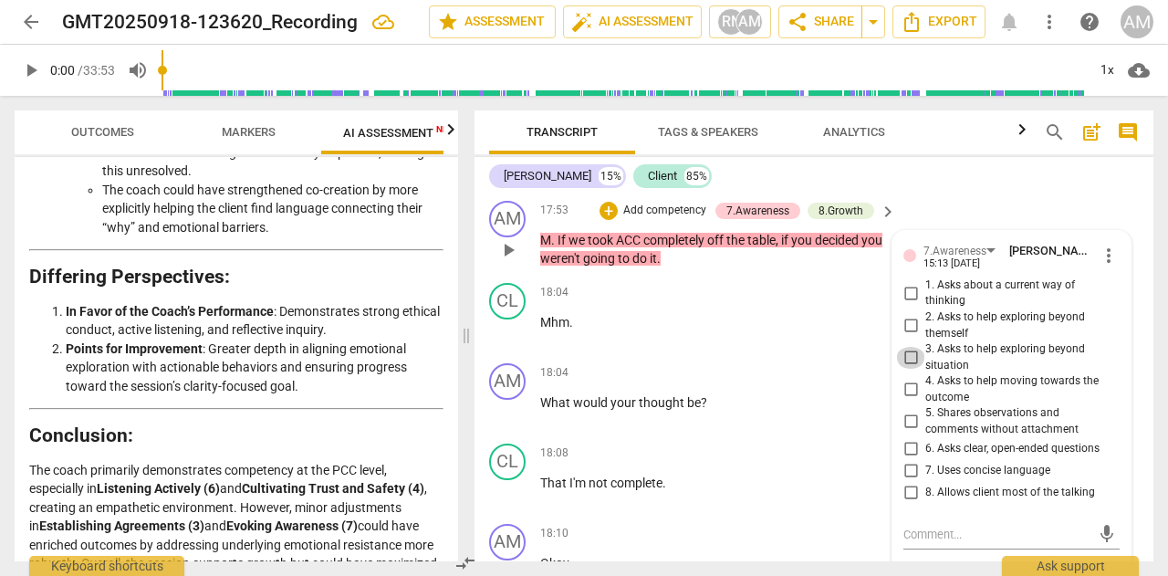
click at [903, 369] on input "3. Asks to help exploring beyond situation" at bounding box center [910, 358] width 29 height 22
checkbox input "true"
click at [842, 332] on p "Mhm ." at bounding box center [713, 322] width 347 height 19
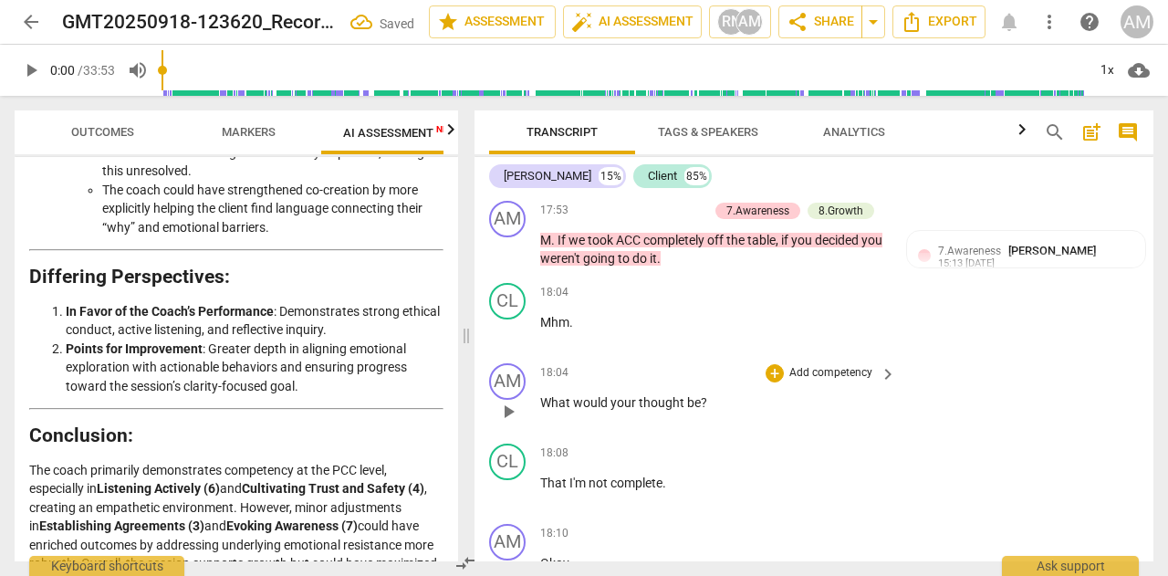
scroll to position [8968, 0]
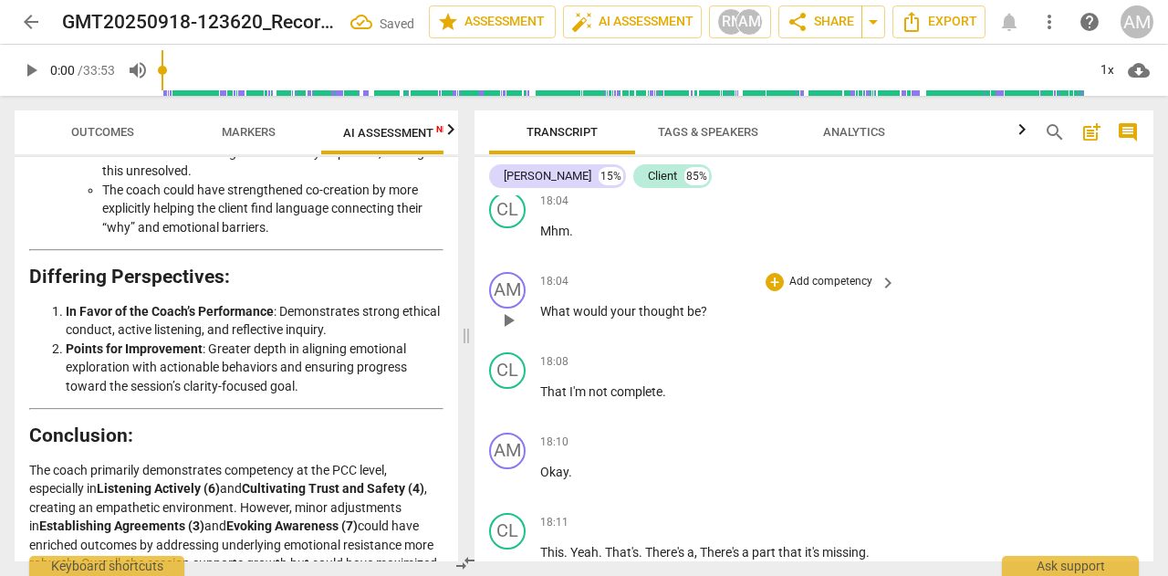
click at [856, 290] on p "Add competency" at bounding box center [831, 282] width 87 height 16
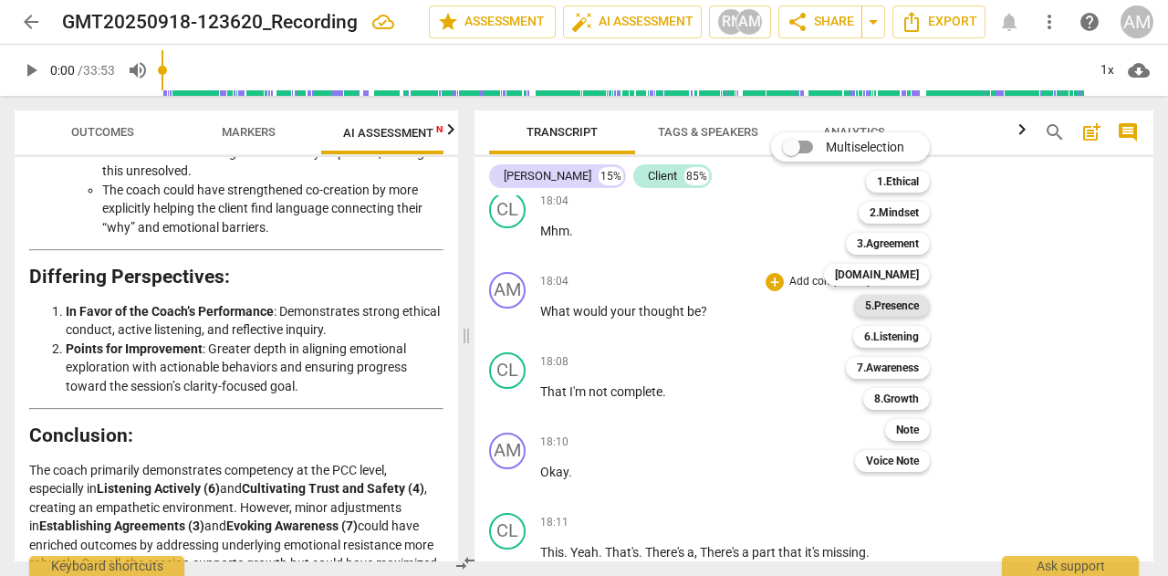
click at [894, 301] on b "5.Presence" at bounding box center [892, 306] width 54 height 22
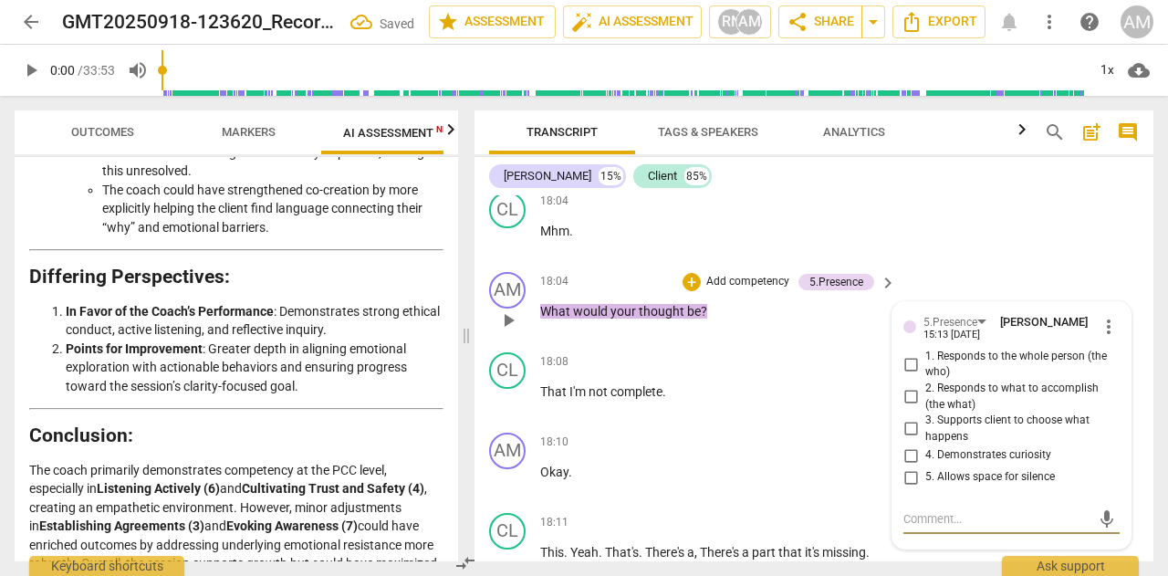
click at [913, 466] on input "4. Demonstrates curiosity" at bounding box center [910, 455] width 29 height 22
checkbox input "true"
click at [905, 488] on input "5. Allows space for silence" at bounding box center [910, 477] width 29 height 22
checkbox input "true"
